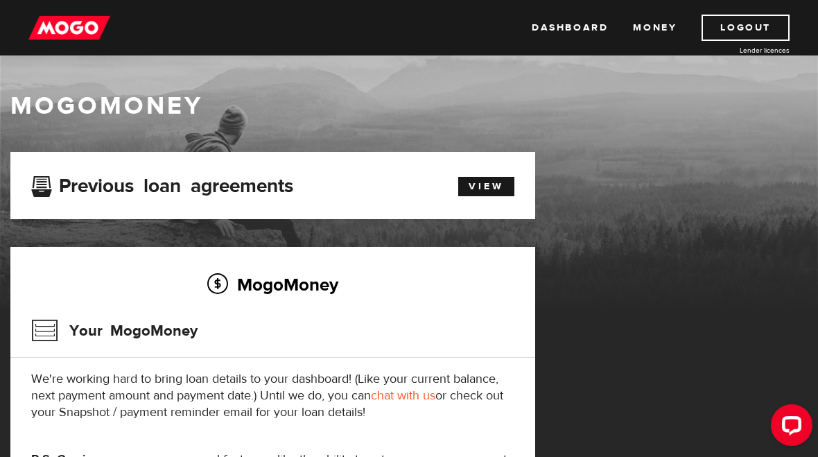
click at [588, 18] on link "Dashboard" at bounding box center [569, 28] width 76 height 26
click at [585, 22] on link "Dashboard" at bounding box center [569, 28] width 76 height 26
click at [667, 29] on link "Money" at bounding box center [655, 28] width 44 height 26
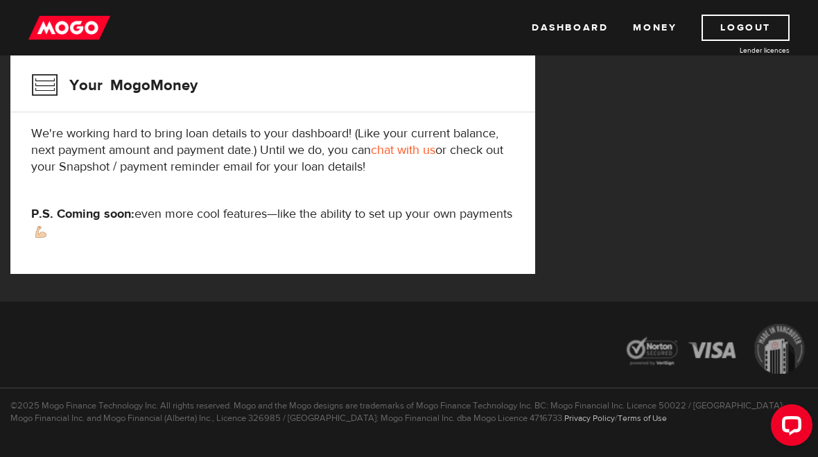
scroll to position [276, 0]
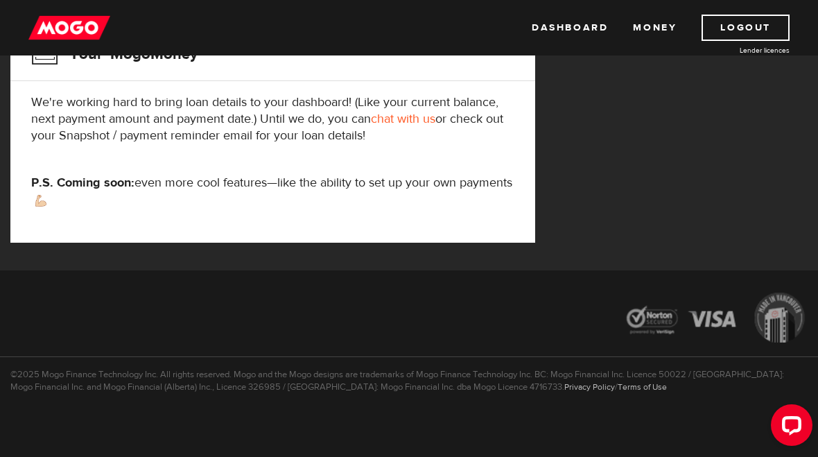
click at [571, 33] on link "Dashboard" at bounding box center [569, 28] width 76 height 26
click at [581, 30] on link "Dashboard" at bounding box center [569, 28] width 76 height 26
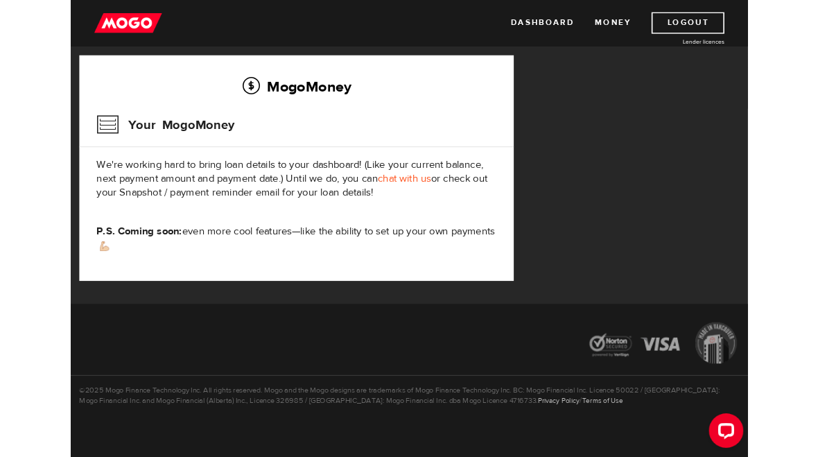
scroll to position [244, 0]
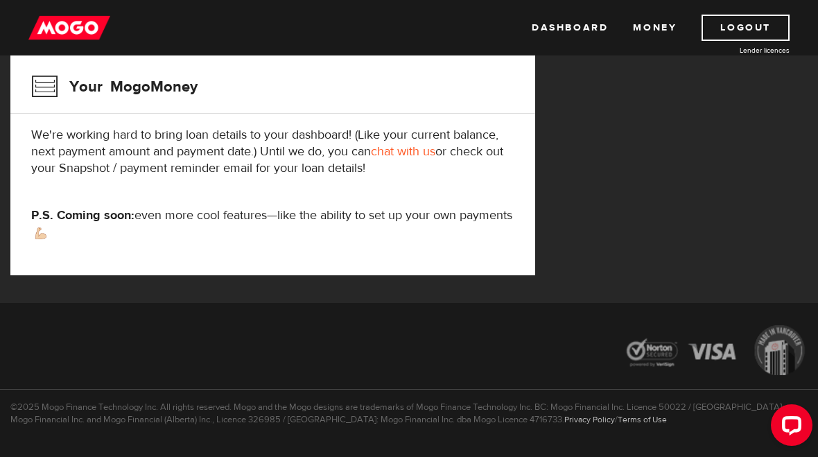
click at [407, 151] on link "chat with us" at bounding box center [403, 151] width 64 height 16
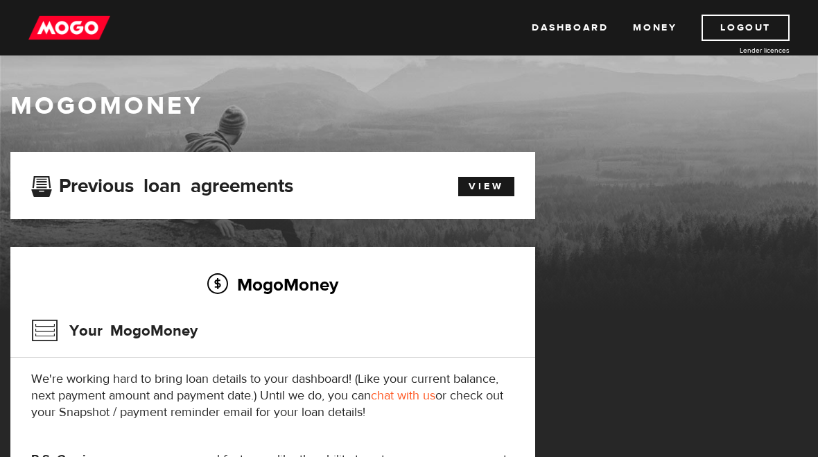
scroll to position [0, 0]
